Goal: Information Seeking & Learning: Find specific fact

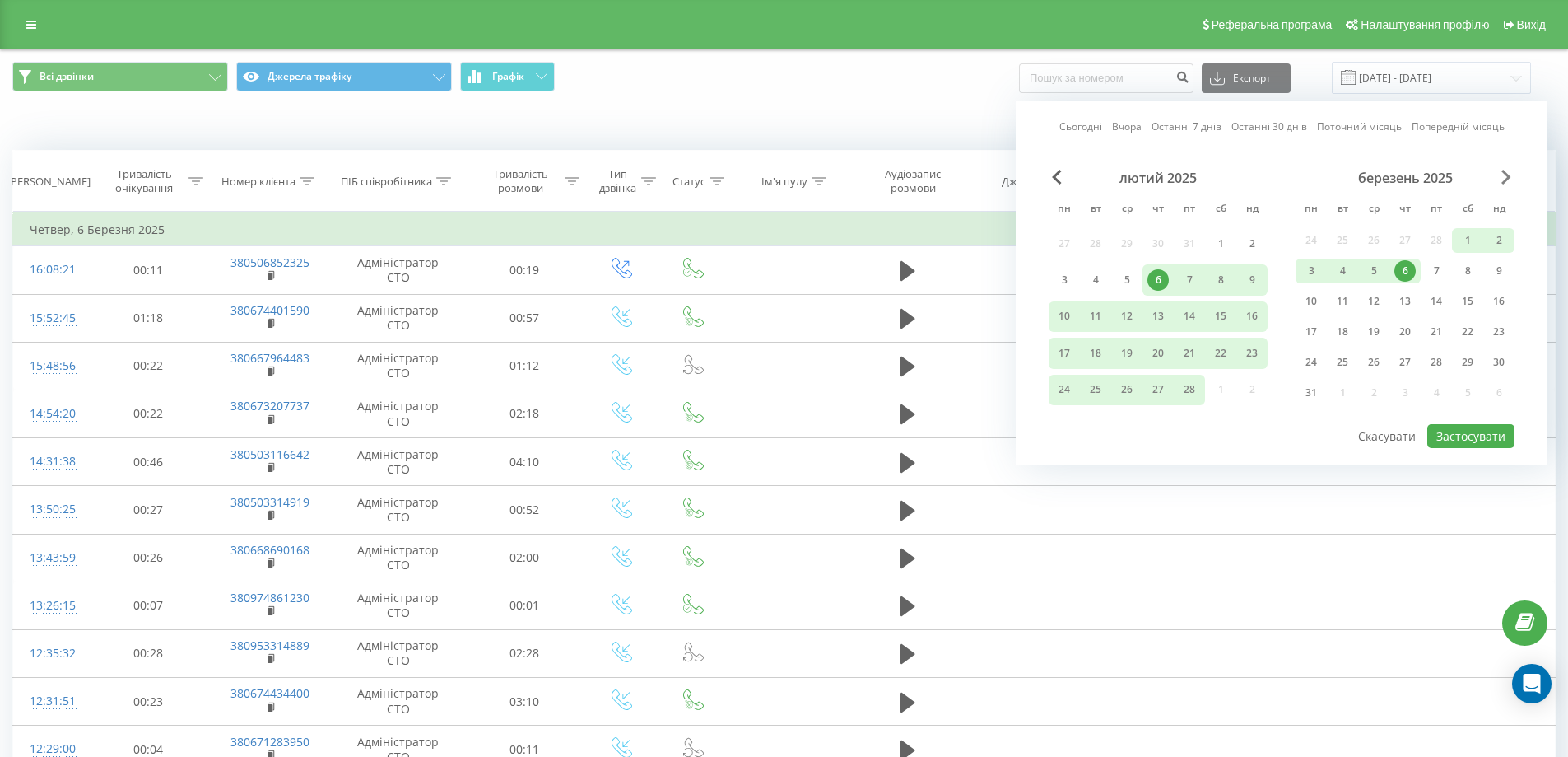
click at [1504, 176] on span "Next Month" at bounding box center [1506, 177] width 10 height 15
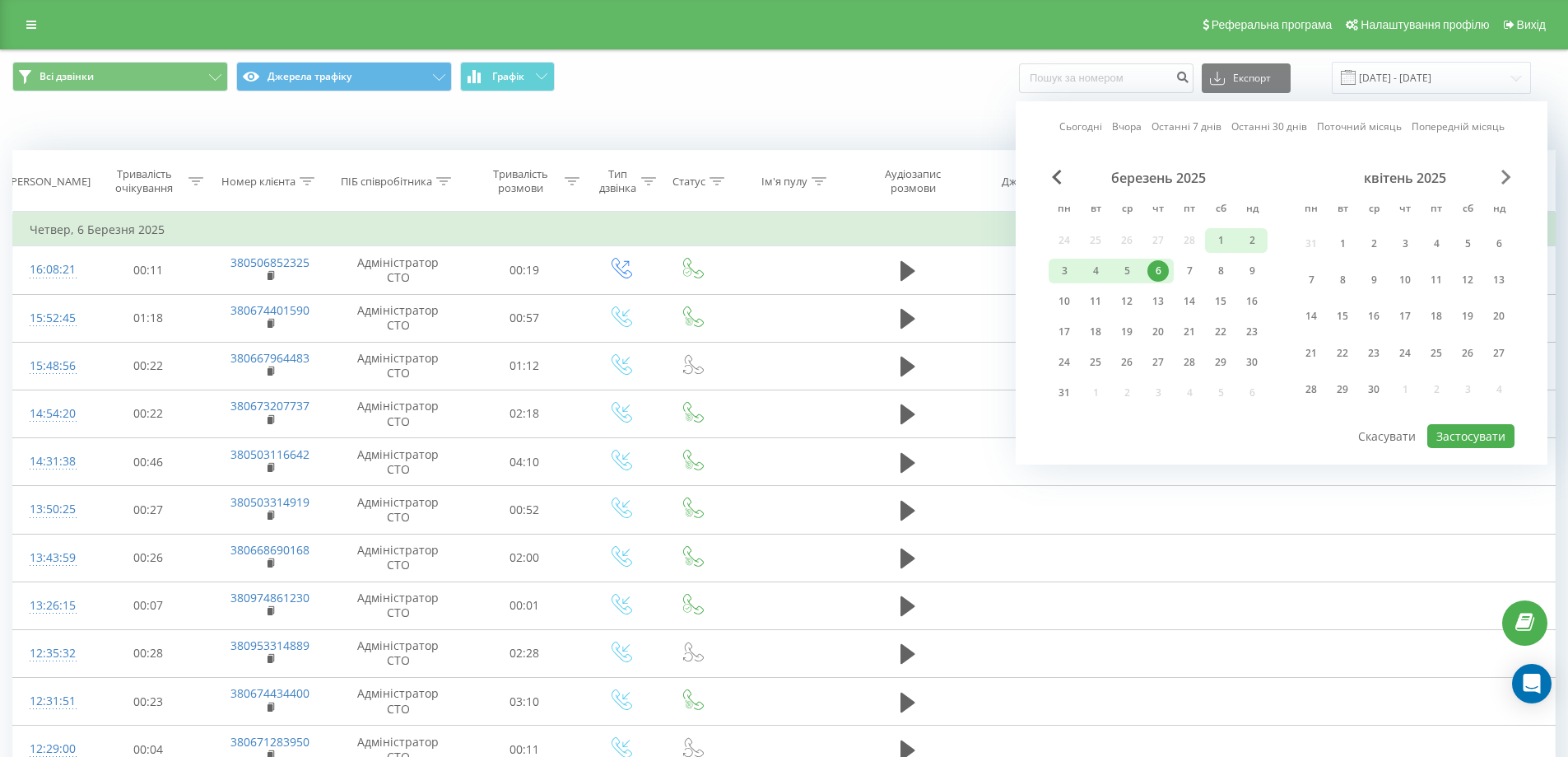
click at [1504, 176] on span "Next Month" at bounding box center [1506, 177] width 10 height 15
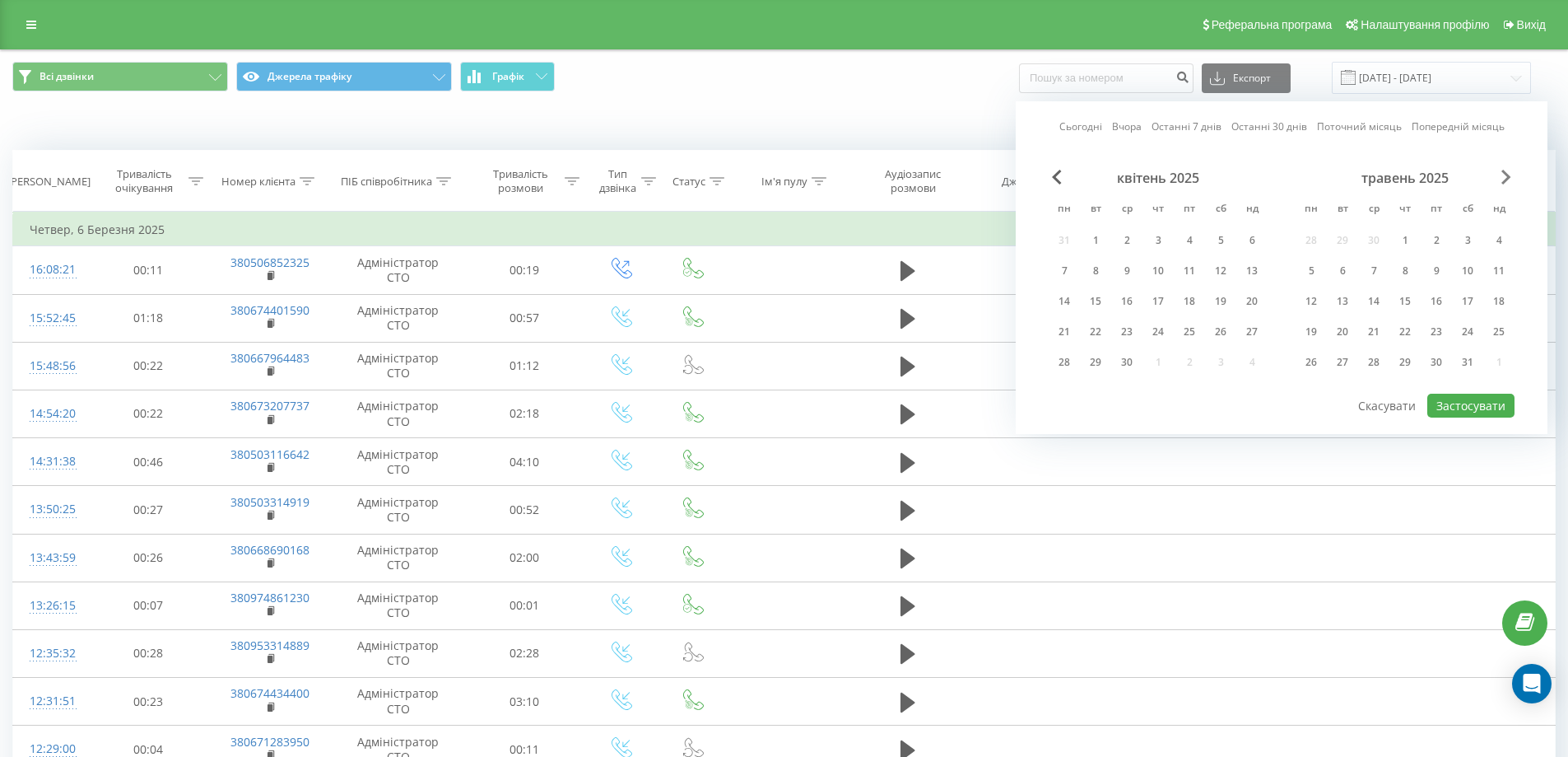
click at [1504, 176] on span "Next Month" at bounding box center [1506, 177] width 10 height 15
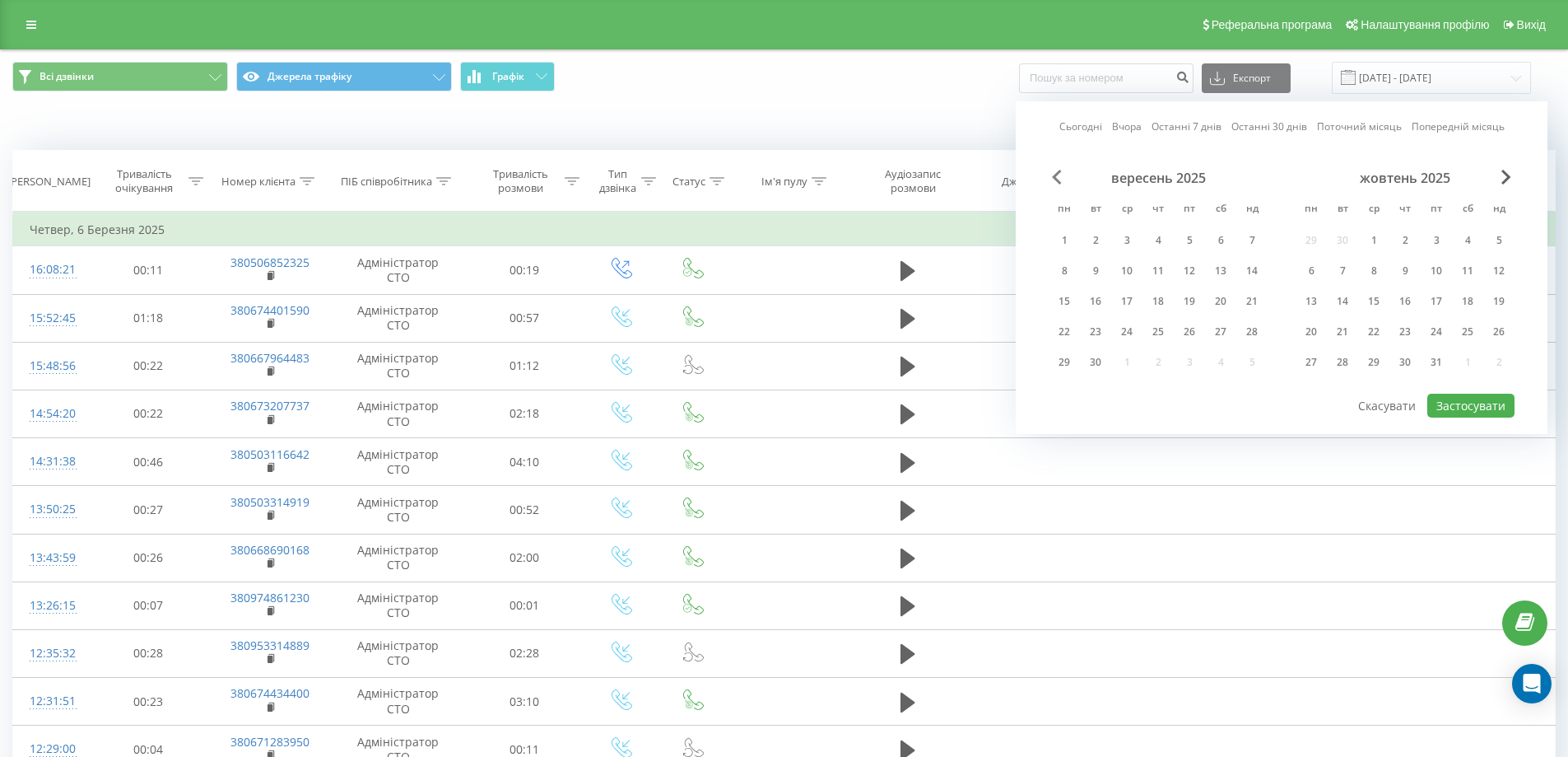
click at [1048, 177] on div "Сьогодні Вчора Останні 7 днів Останні 30 днів Поточний місяць Попередній місяць…" at bounding box center [1281, 267] width 532 height 333
click at [1055, 181] on span "Previous Month" at bounding box center [1056, 177] width 10 height 15
click at [1465, 303] on div "20" at bounding box center [1468, 301] width 21 height 21
click at [1473, 408] on button "Застосувати" at bounding box center [1470, 406] width 88 height 24
type input "[DATE] - [DATE]"
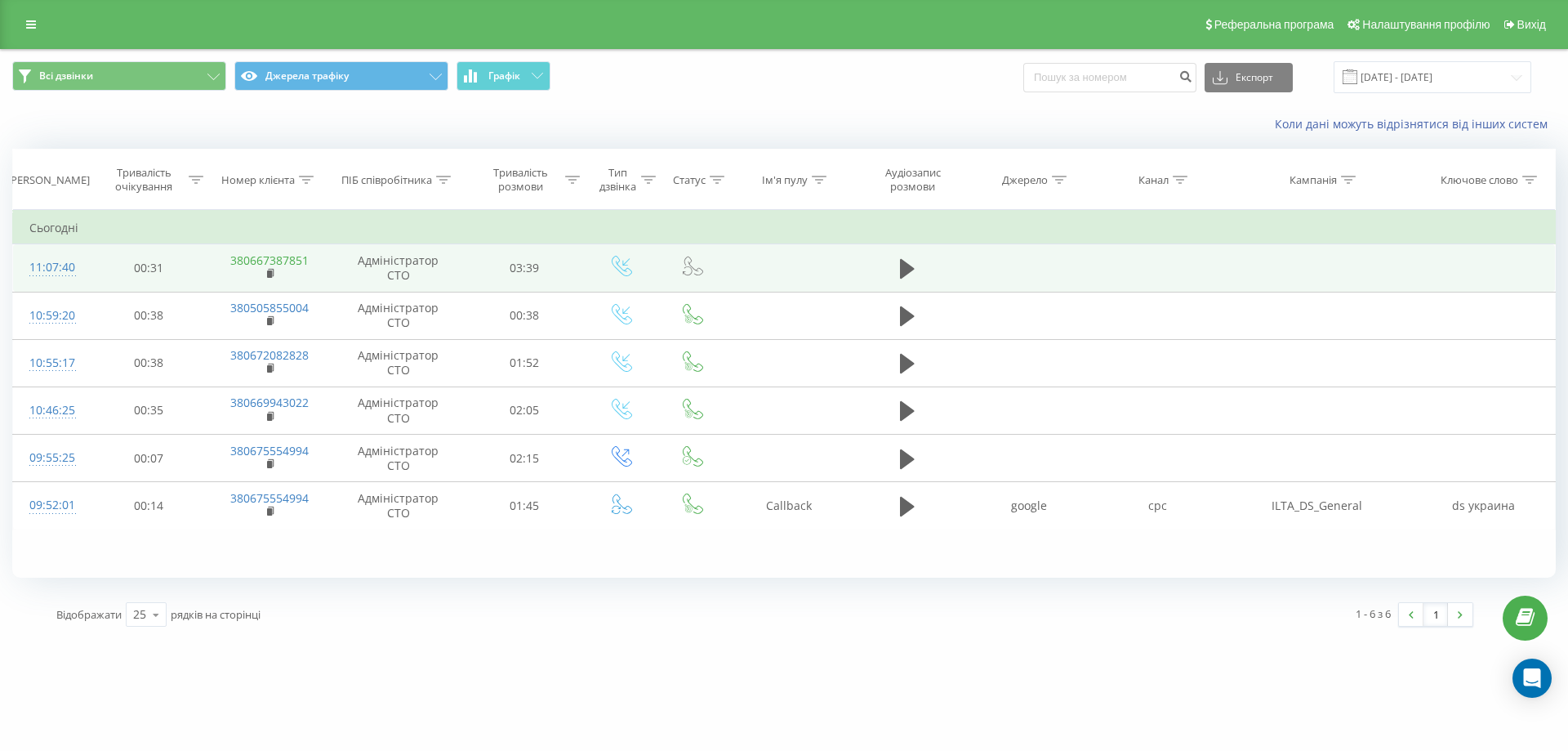
drag, startPoint x: 278, startPoint y: 250, endPoint x: 263, endPoint y: 263, distance: 19.8
click at [263, 263] on link "380667387851" at bounding box center [270, 260] width 79 height 16
drag, startPoint x: 236, startPoint y: 251, endPoint x: 317, endPoint y: 249, distance: 81.0
click at [317, 249] on td "380667387851" at bounding box center [270, 268] width 124 height 48
copy link "80667387851"
